Goal: Transaction & Acquisition: Purchase product/service

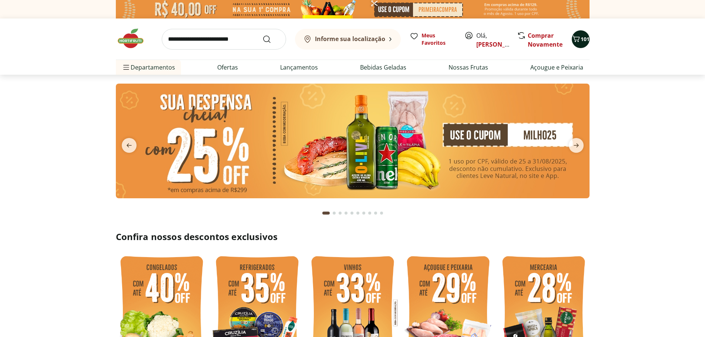
click at [582, 40] on span "101" at bounding box center [584, 39] width 9 height 7
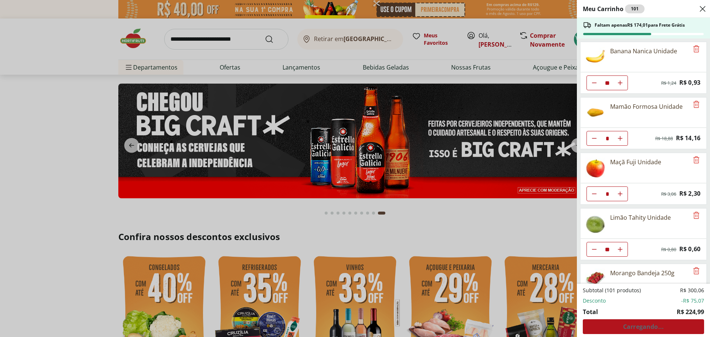
click at [615, 321] on div "Subtotal (101 produtos) R$ 300,06 Desconto -R$ 75,07 Total R$ 224,99 Carregando…" at bounding box center [643, 310] width 121 height 47
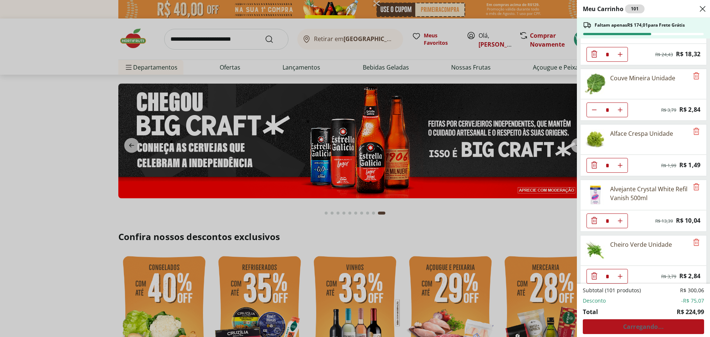
scroll to position [646, 0]
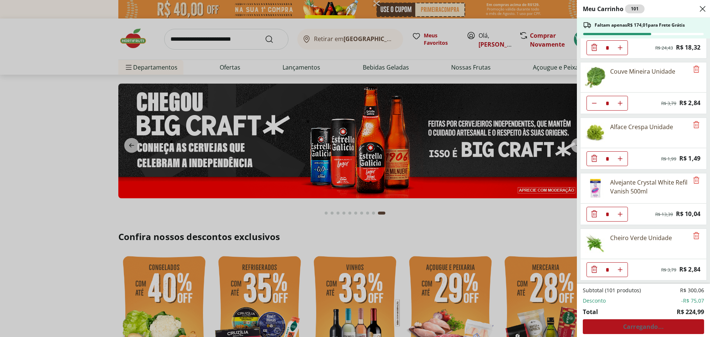
click at [663, 323] on div "Subtotal (101 produtos) R$ 300,06 Desconto -R$ 75,07 Total R$ 224,99 Carregando…" at bounding box center [643, 310] width 121 height 47
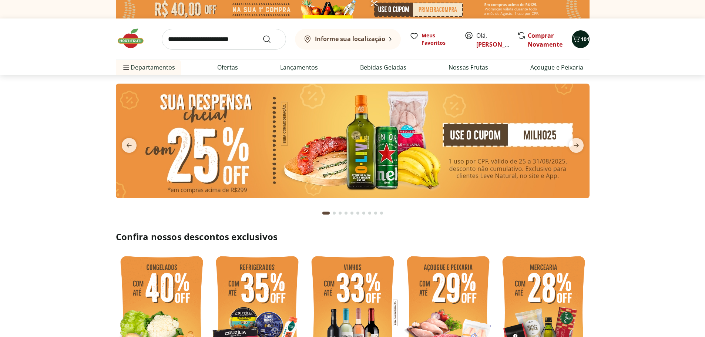
click at [582, 37] on span "101" at bounding box center [584, 39] width 9 height 7
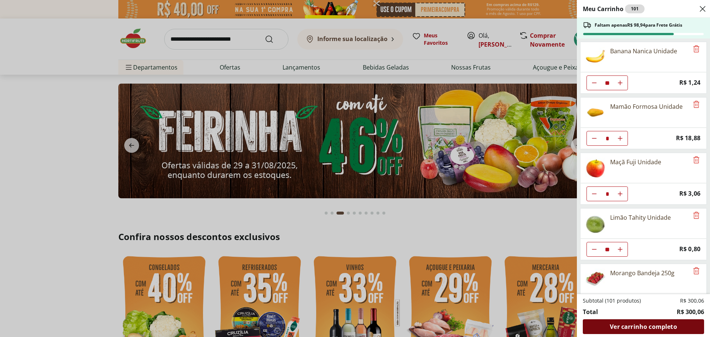
click at [632, 326] on span "Ver carrinho completo" at bounding box center [643, 327] width 67 height 6
